Goal: Check status: Check status

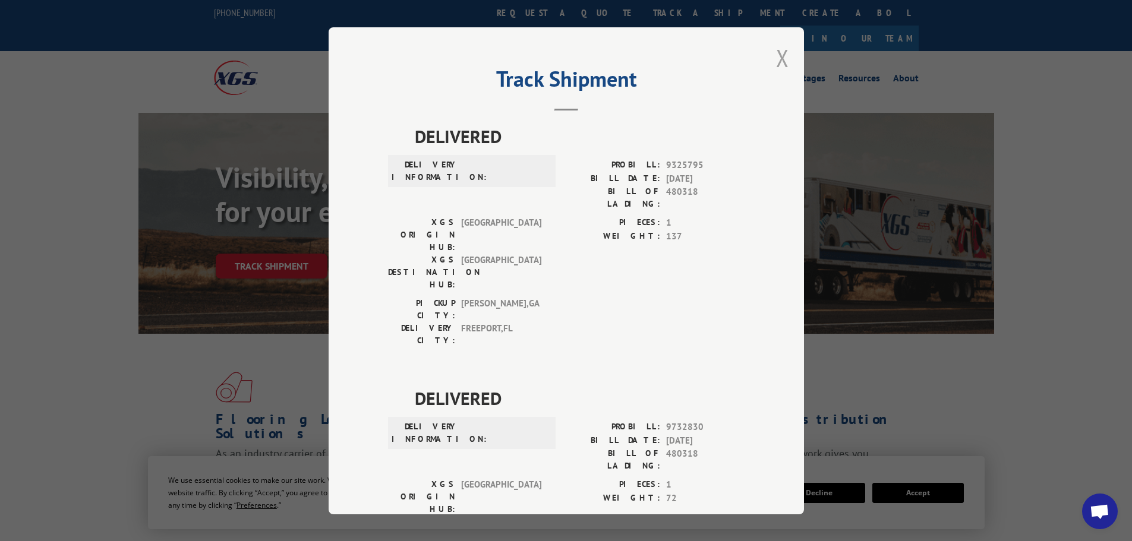
click at [776, 65] on button "Close modal" at bounding box center [782, 57] width 13 height 31
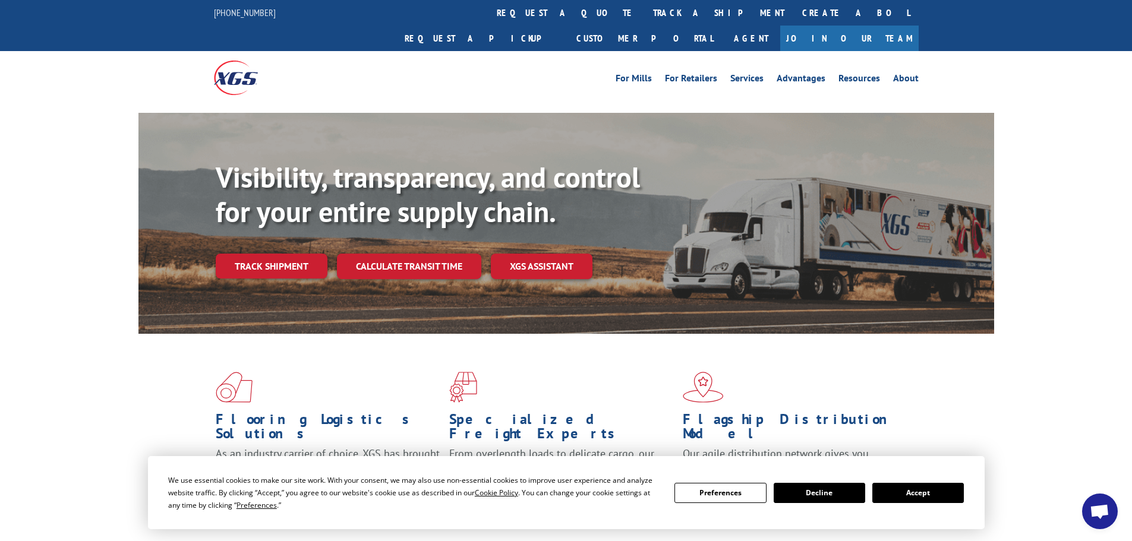
click at [644, 11] on link "track a shipment" at bounding box center [718, 13] width 149 height 26
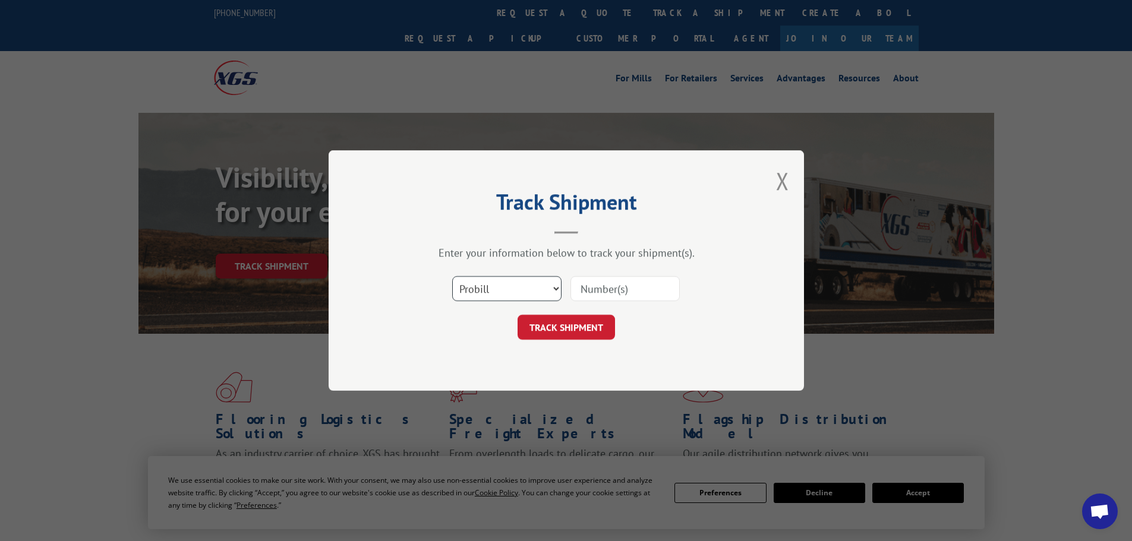
click at [489, 286] on select "Select category... Probill BOL PO" at bounding box center [506, 288] width 109 height 25
select select "bol"
click at [452, 276] on select "Select category... Probill BOL PO" at bounding box center [506, 288] width 109 height 25
paste input "7082129"
type input "7082129"
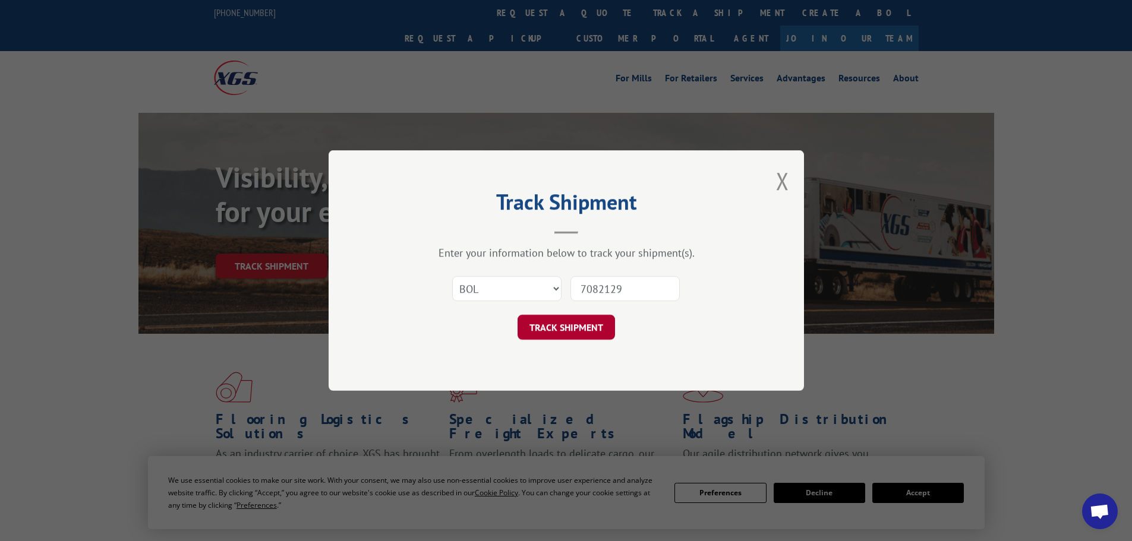
click at [566, 333] on button "TRACK SHIPMENT" at bounding box center [566, 327] width 97 height 25
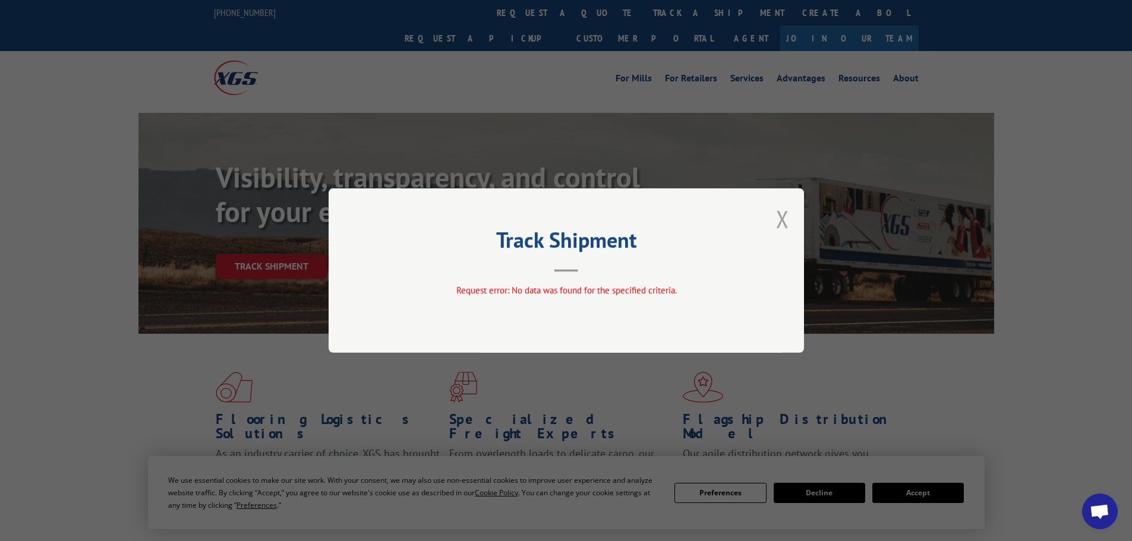
click at [784, 220] on button "Close modal" at bounding box center [782, 218] width 13 height 31
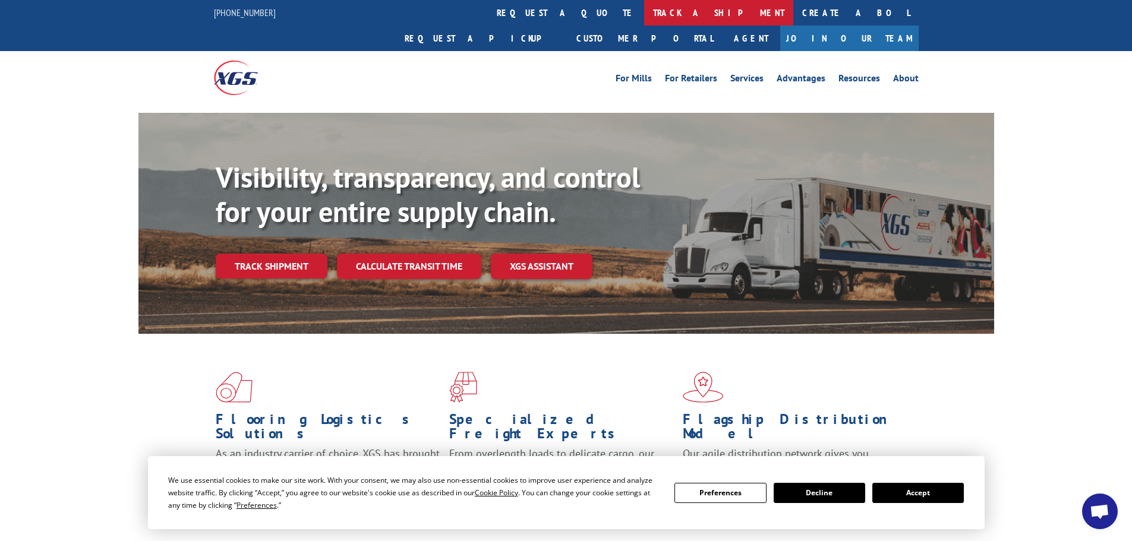
click at [644, 13] on link "track a shipment" at bounding box center [718, 13] width 149 height 26
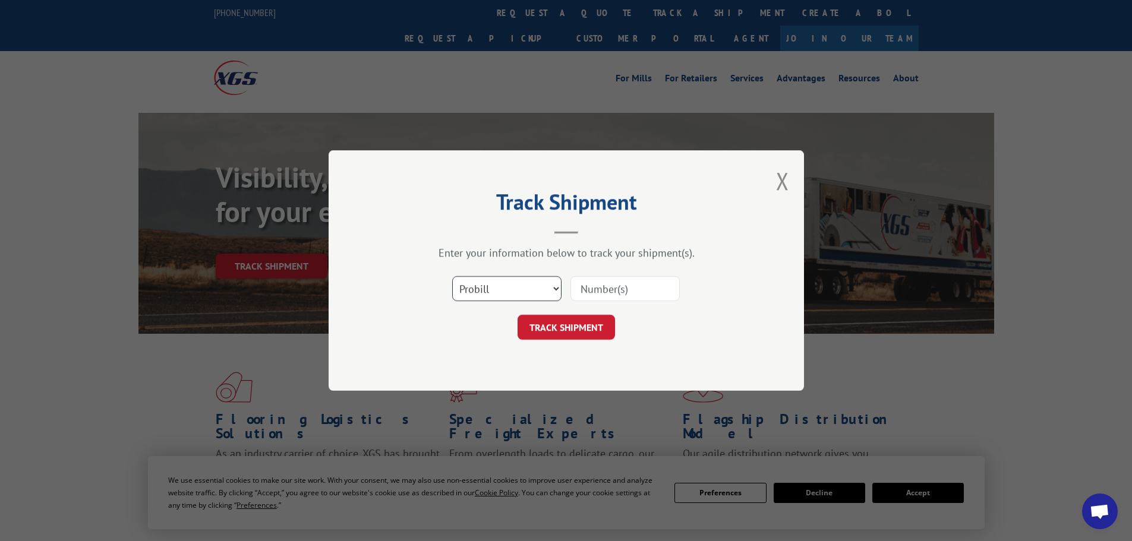
drag, startPoint x: 491, startPoint y: 289, endPoint x: 486, endPoint y: 298, distance: 10.1
click at [488, 293] on select "Select category... Probill BOL PO" at bounding box center [506, 288] width 109 height 25
select select "bol"
click at [452, 276] on select "Select category... Probill BOL PO" at bounding box center [506, 288] width 109 height 25
paste input "7082129"
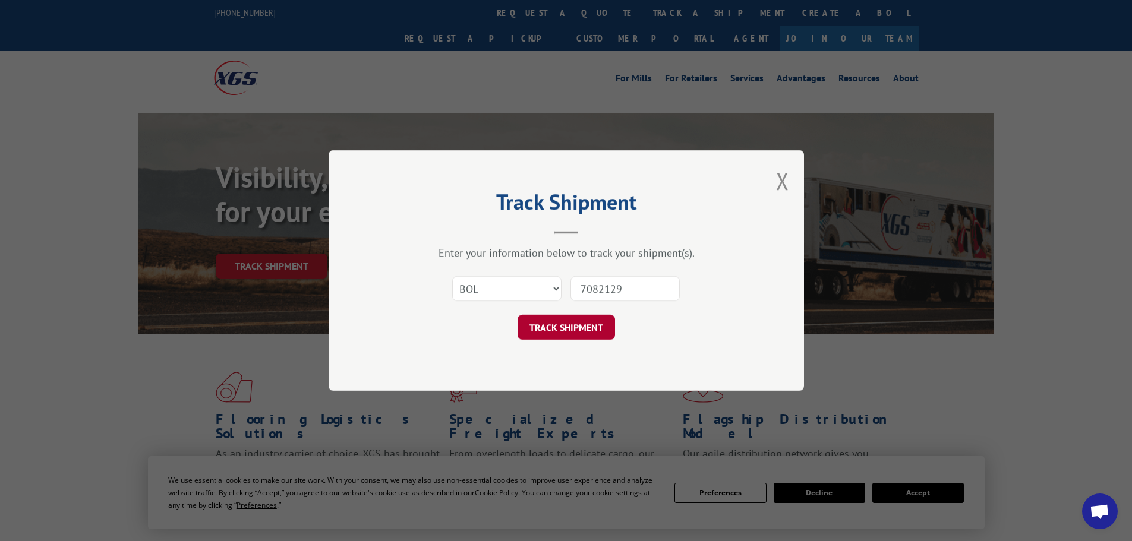
type input "7082129"
click at [572, 324] on button "TRACK SHIPMENT" at bounding box center [566, 327] width 97 height 25
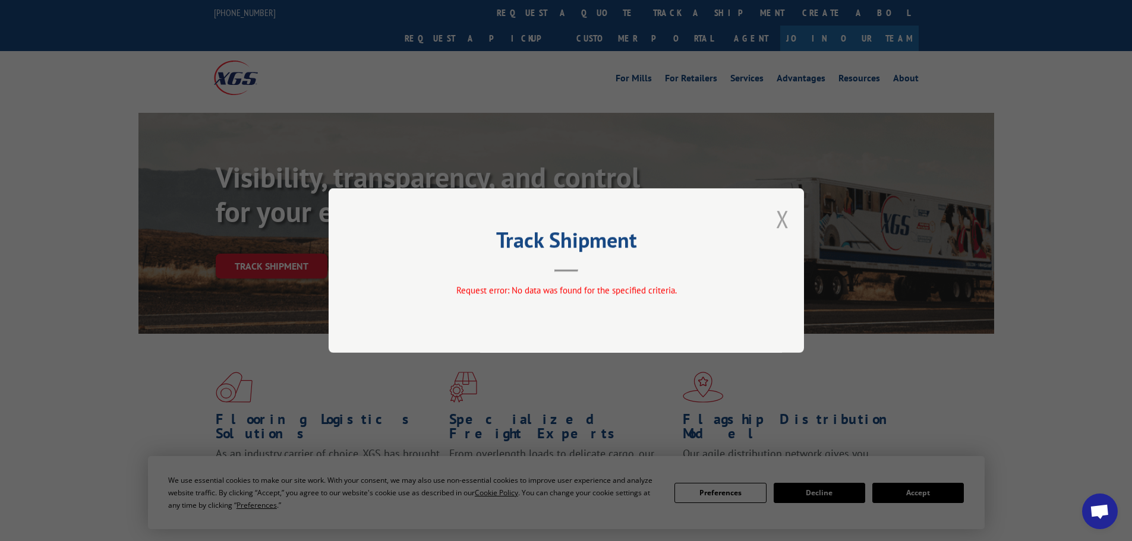
click at [783, 221] on button "Close modal" at bounding box center [782, 218] width 13 height 31
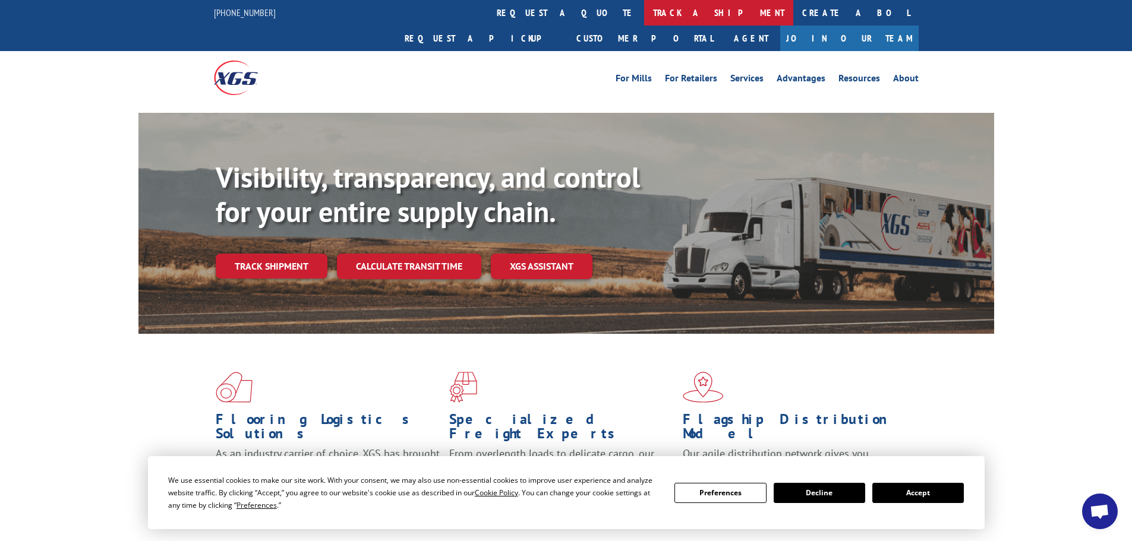
click at [644, 14] on link "track a shipment" at bounding box center [718, 13] width 149 height 26
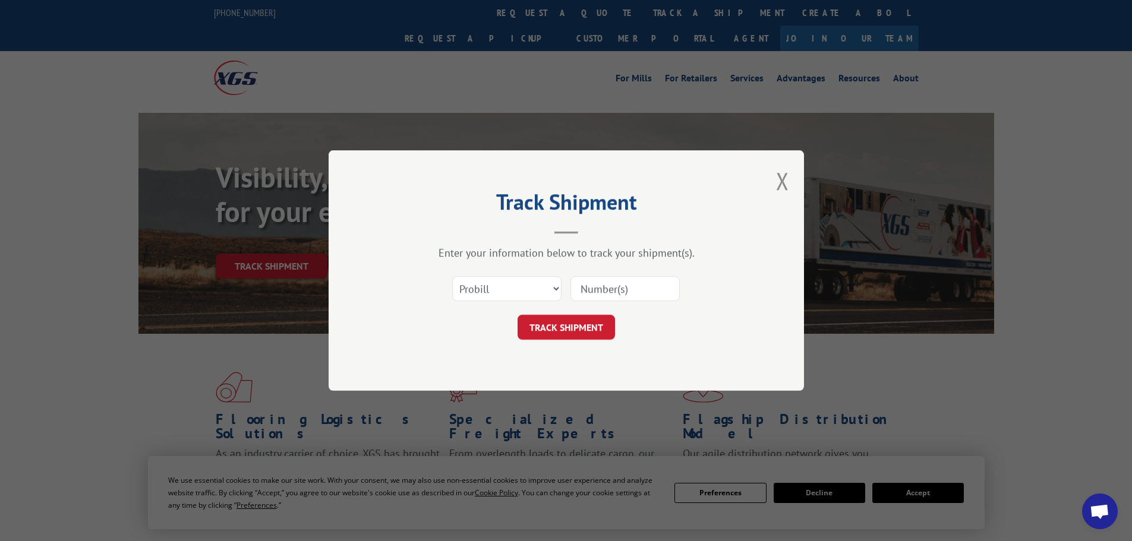
paste input "7082129"
type input "7082129"
click at [569, 314] on form "Select category... Probill BOL PO 7082129 TRACK SHIPMENT" at bounding box center [566, 304] width 357 height 71
click at [585, 320] on button "TRACK SHIPMENT" at bounding box center [566, 327] width 97 height 25
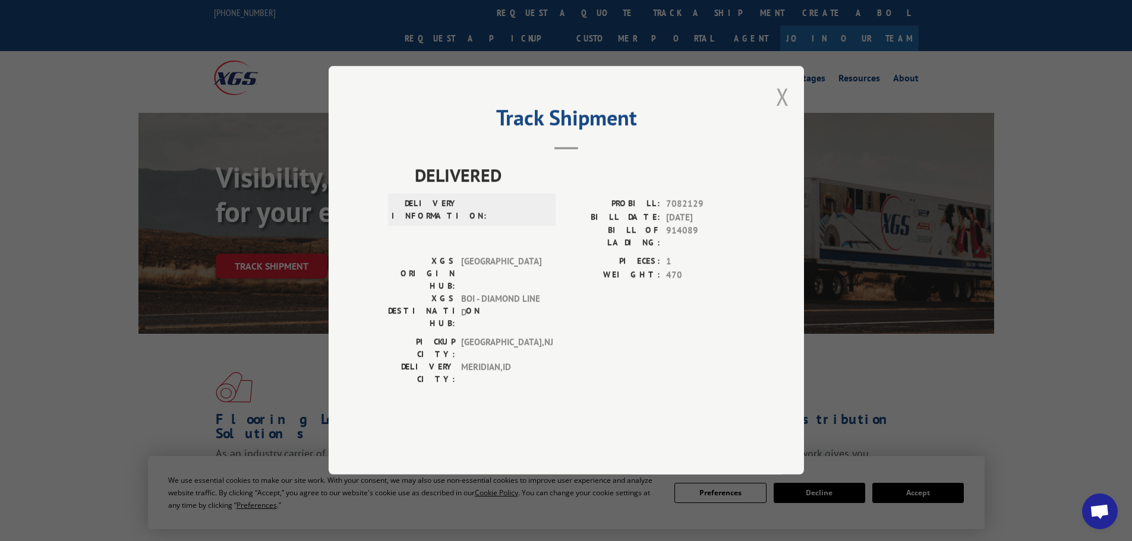
click at [781, 112] on button "Close modal" at bounding box center [782, 96] width 13 height 31
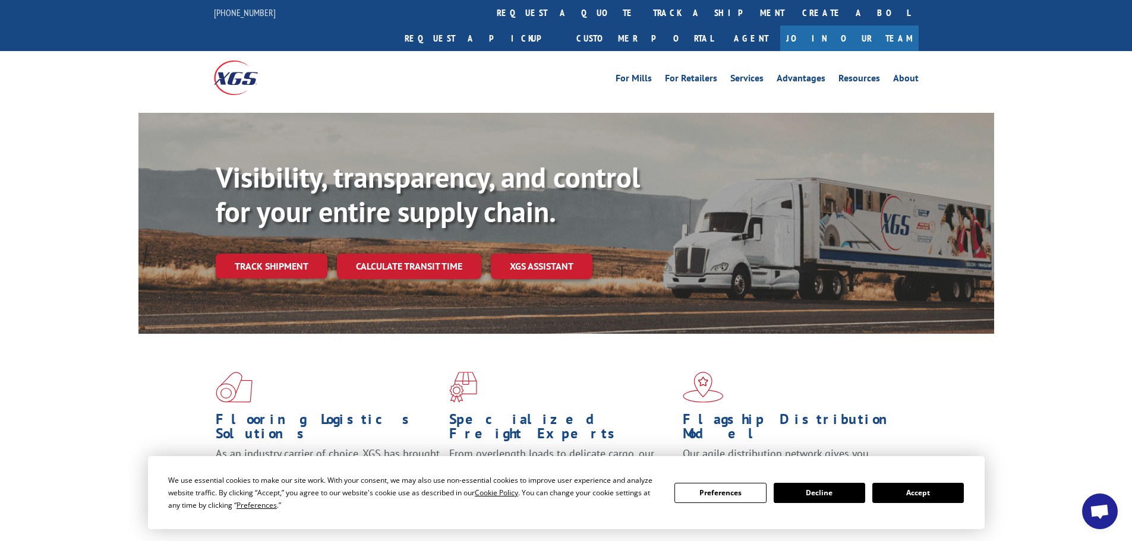
drag, startPoint x: 536, startPoint y: 14, endPoint x: 543, endPoint y: 59, distance: 45.1
click at [644, 14] on link "track a shipment" at bounding box center [718, 13] width 149 height 26
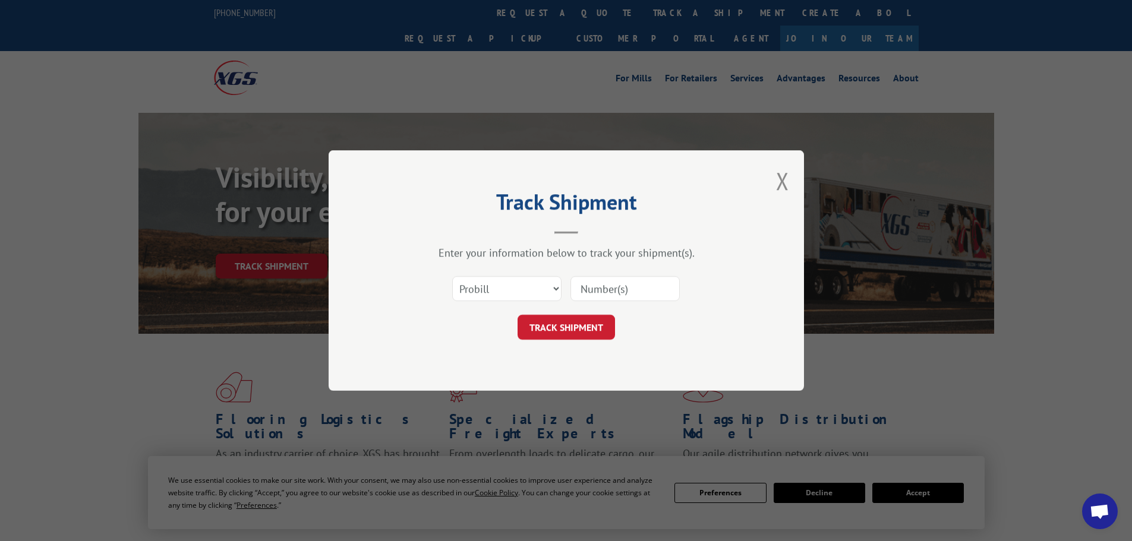
paste input "17640260"
type input "17640260"
click at [582, 324] on button "TRACK SHIPMENT" at bounding box center [566, 327] width 97 height 25
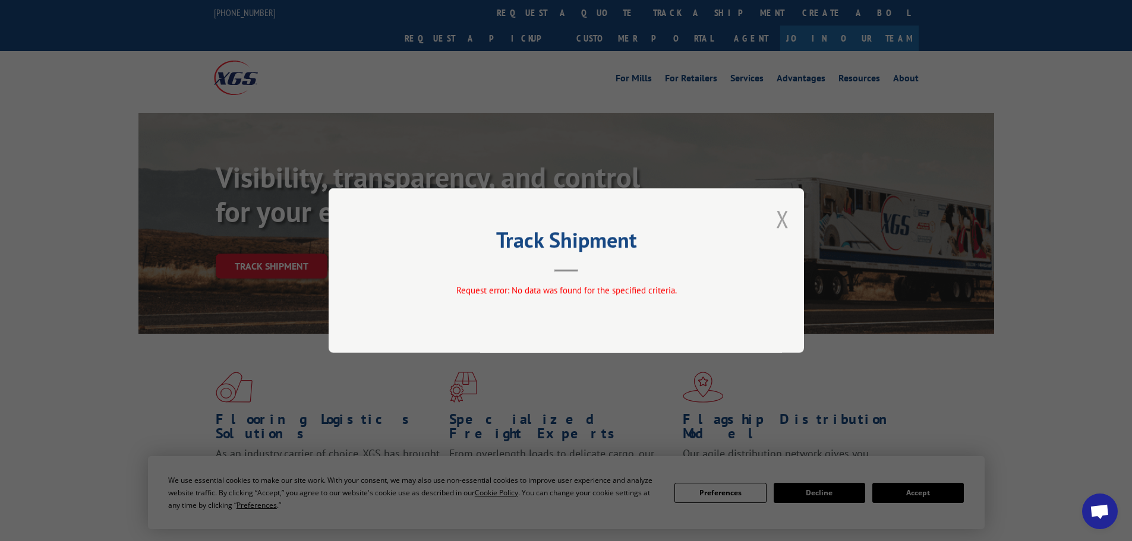
click at [786, 212] on button "Close modal" at bounding box center [782, 218] width 13 height 31
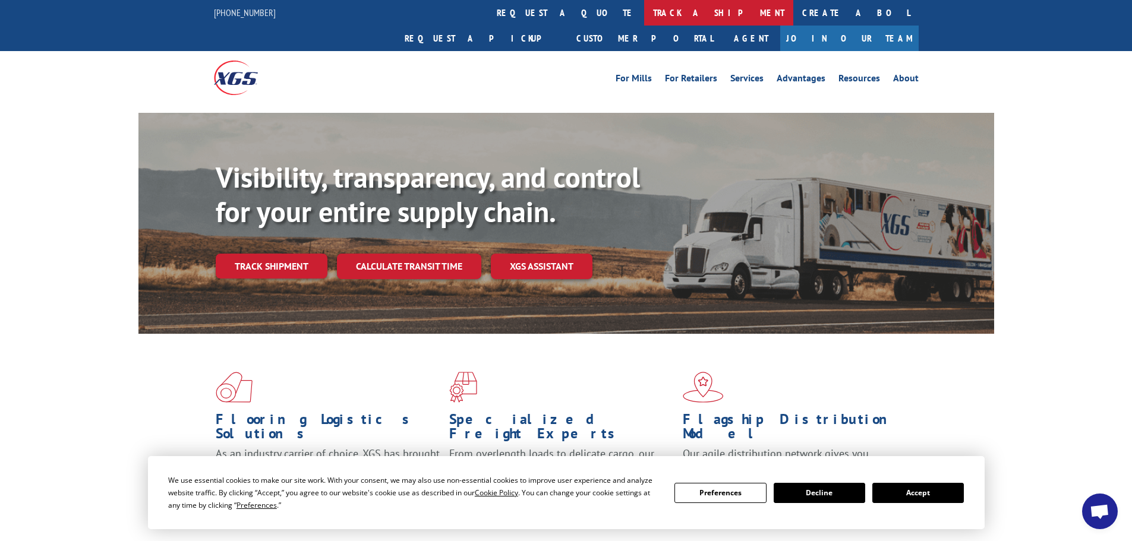
click at [644, 14] on link "track a shipment" at bounding box center [718, 13] width 149 height 26
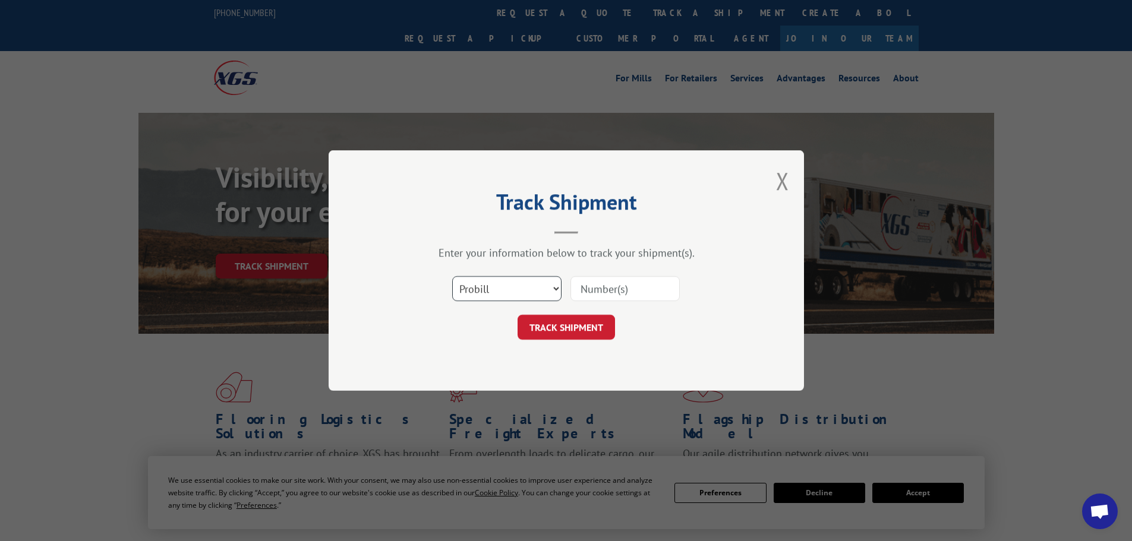
click at [499, 294] on select "Select category... Probill BOL PO" at bounding box center [506, 288] width 109 height 25
select select "bol"
click at [452, 276] on select "Select category... Probill BOL PO" at bounding box center [506, 288] width 109 height 25
paste input "17640260"
type input "17640260"
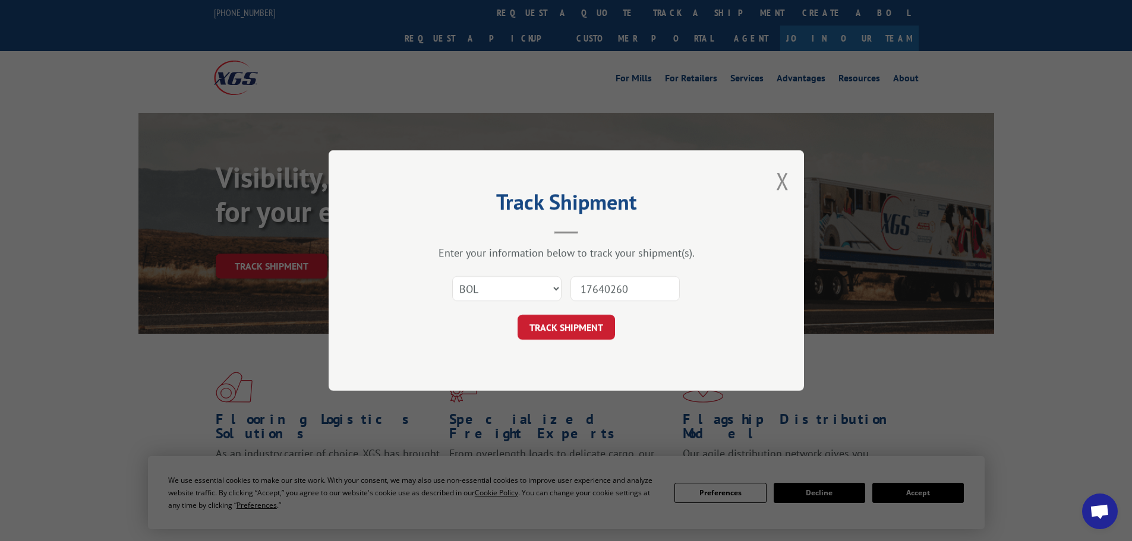
drag, startPoint x: 563, startPoint y: 335, endPoint x: 566, endPoint y: 329, distance: 6.6
click at [564, 331] on button "TRACK SHIPMENT" at bounding box center [566, 327] width 97 height 25
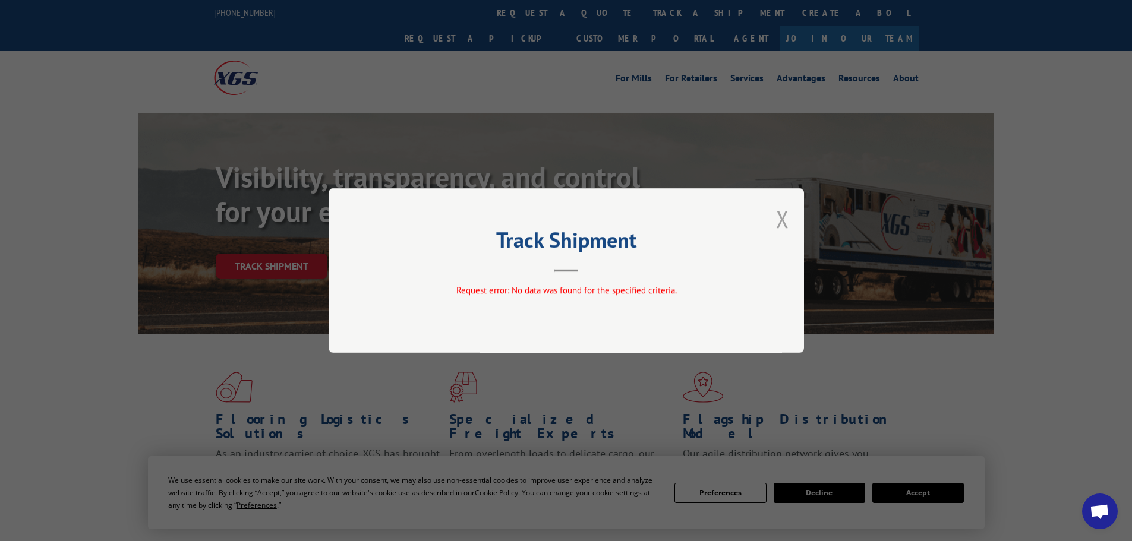
click at [784, 224] on button "Close modal" at bounding box center [782, 218] width 13 height 31
